Goal: Task Accomplishment & Management: Manage account settings

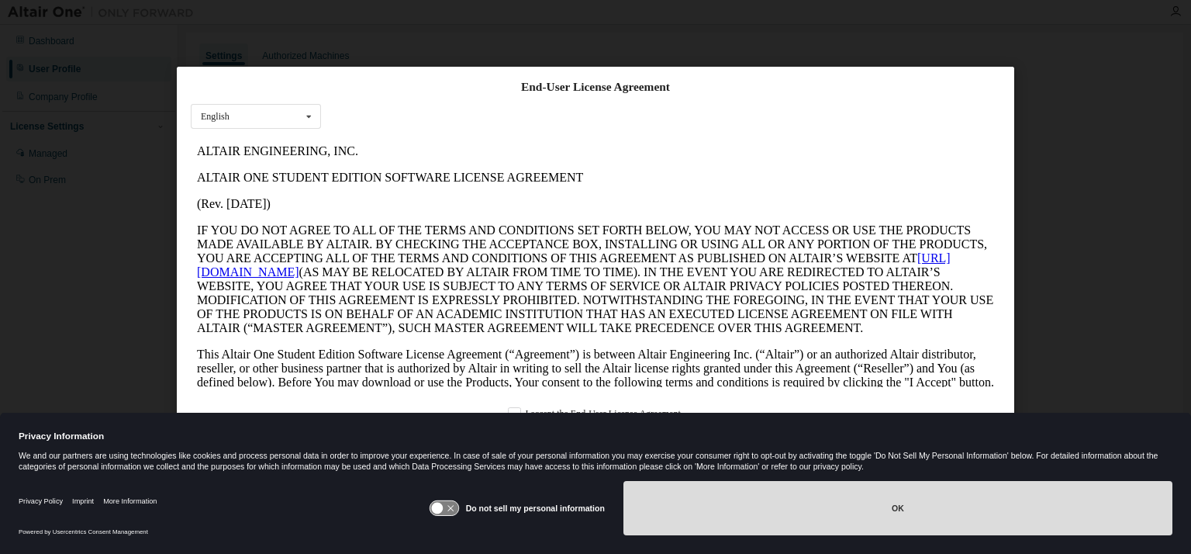
click at [883, 503] on button "OK" at bounding box center [898, 508] width 549 height 54
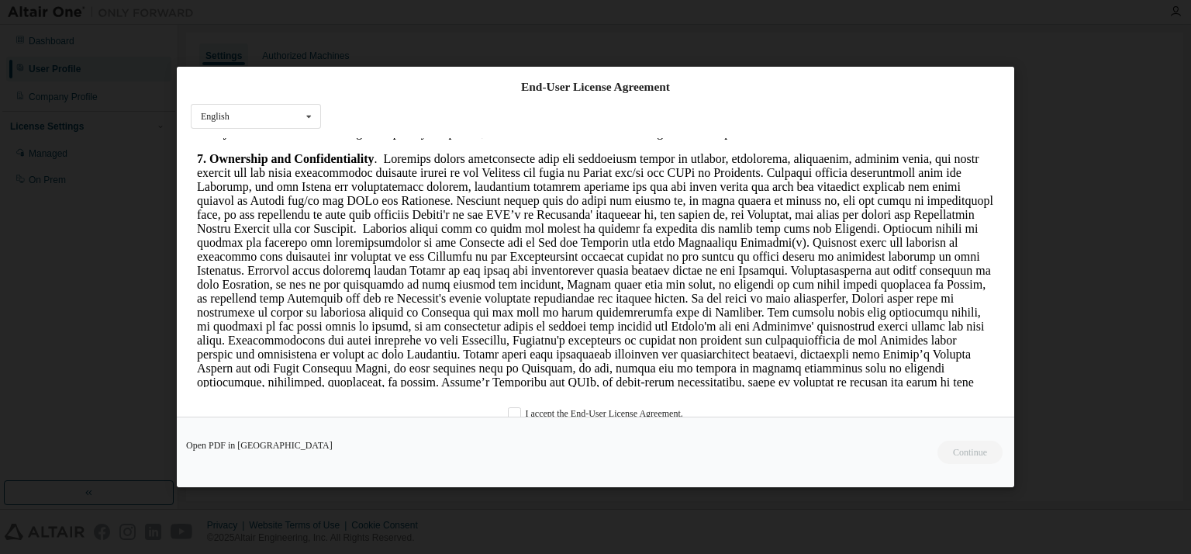
scroll to position [1474, 0]
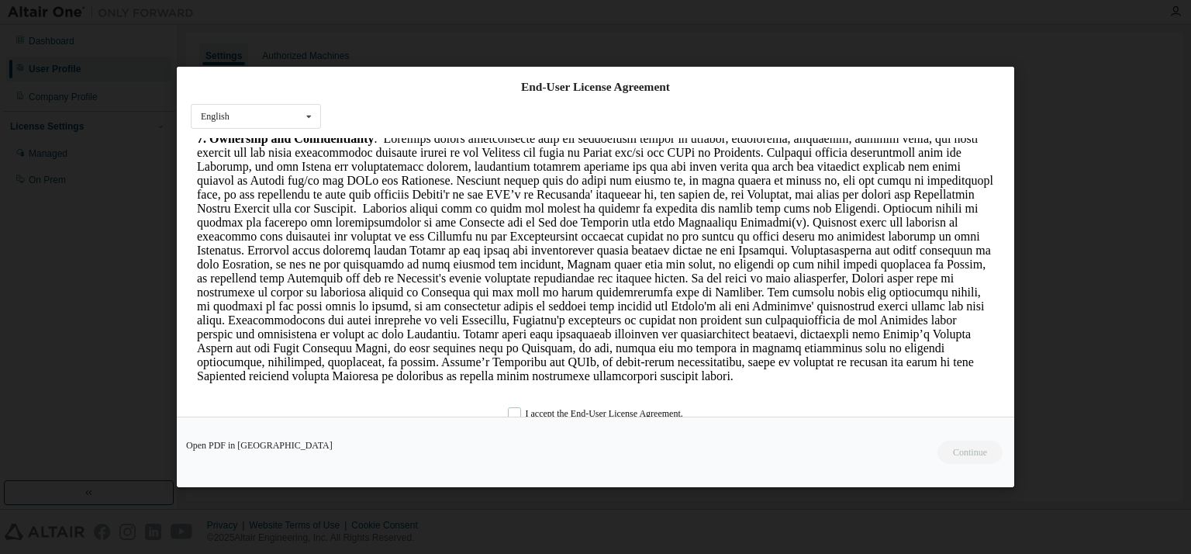
click at [515, 415] on label "I accept the End-User License Agreement." at bounding box center [595, 412] width 175 height 13
click at [967, 451] on button "Continue" at bounding box center [969, 452] width 67 height 23
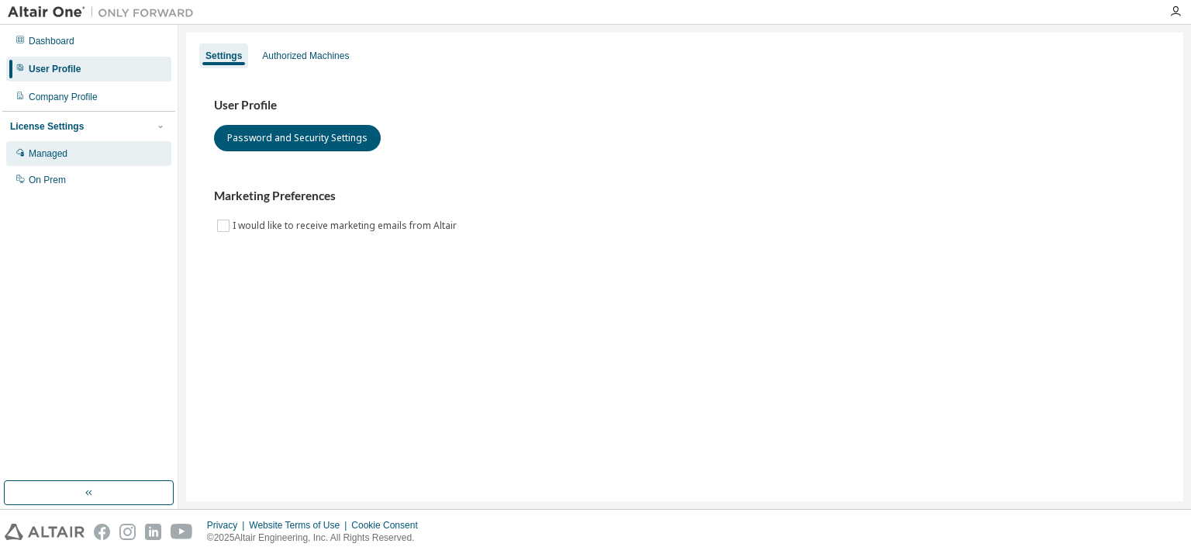
click at [59, 156] on div "Managed" at bounding box center [48, 153] width 39 height 12
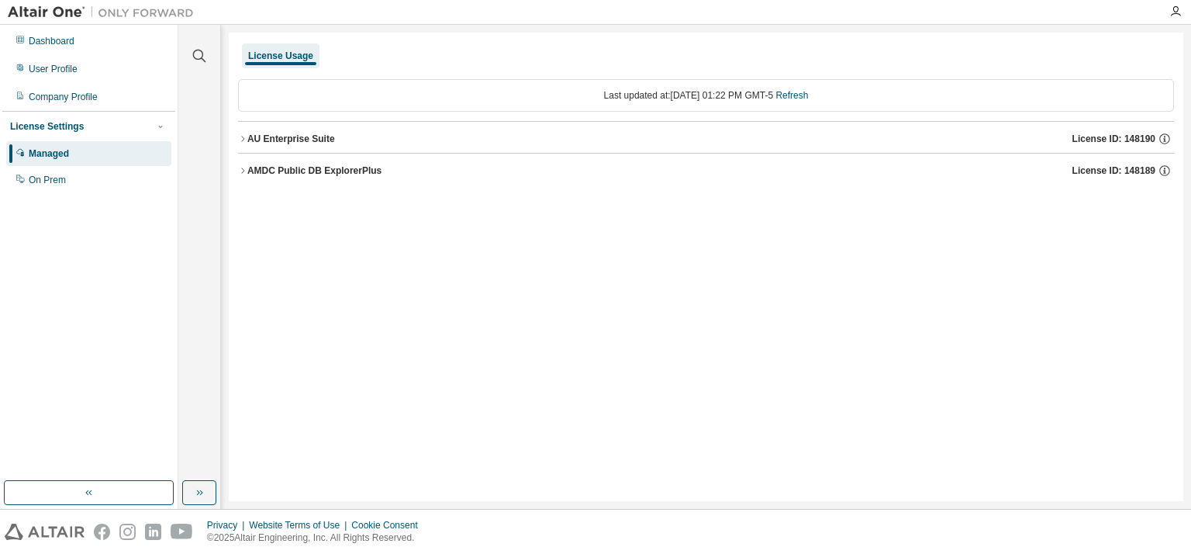
click at [240, 134] on icon "button" at bounding box center [242, 138] width 9 height 9
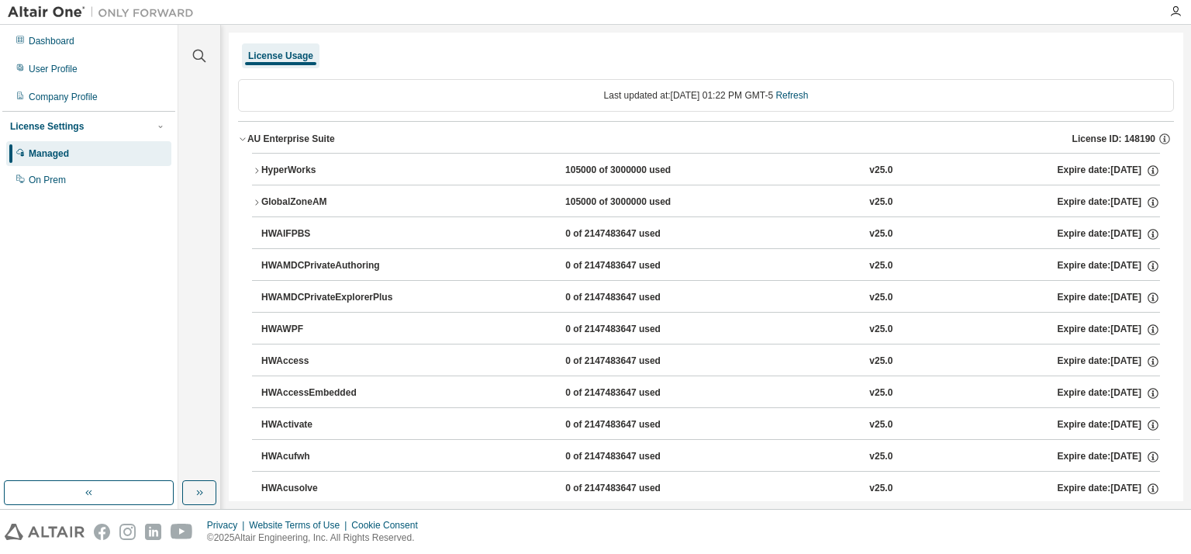
click at [240, 134] on icon "button" at bounding box center [242, 138] width 9 height 9
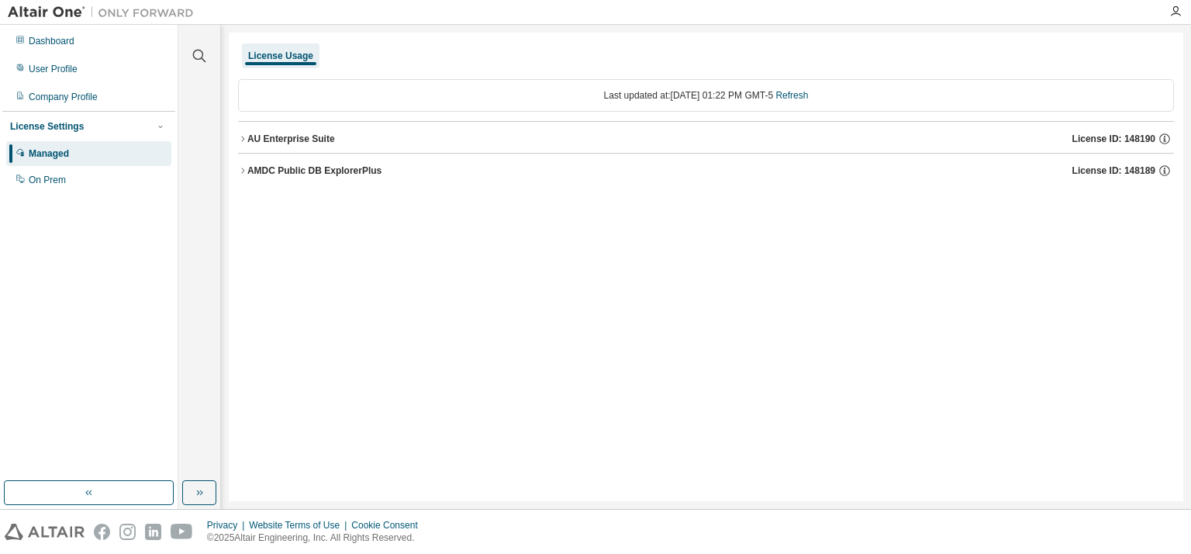
click at [240, 168] on icon "button" at bounding box center [242, 170] width 9 height 9
click at [107, 32] on div "Dashboard" at bounding box center [88, 41] width 165 height 25
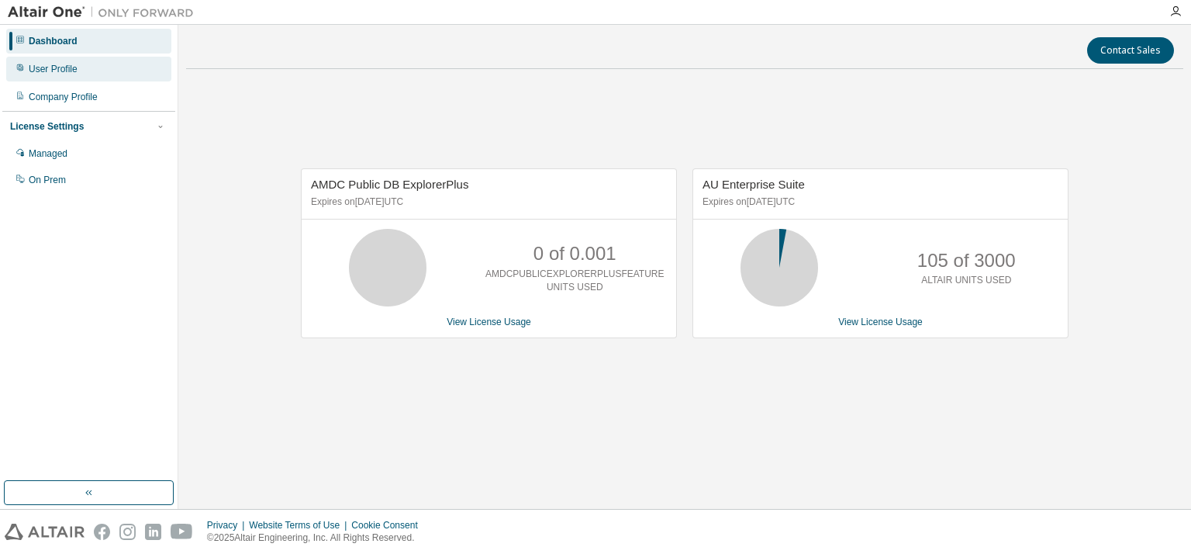
click at [45, 50] on div "Dashboard" at bounding box center [88, 41] width 165 height 25
click at [53, 84] on div "Dashboard User Profile Company Profile License Settings Managed On Prem" at bounding box center [88, 110] width 173 height 167
click at [59, 69] on div "User Profile" at bounding box center [53, 69] width 49 height 12
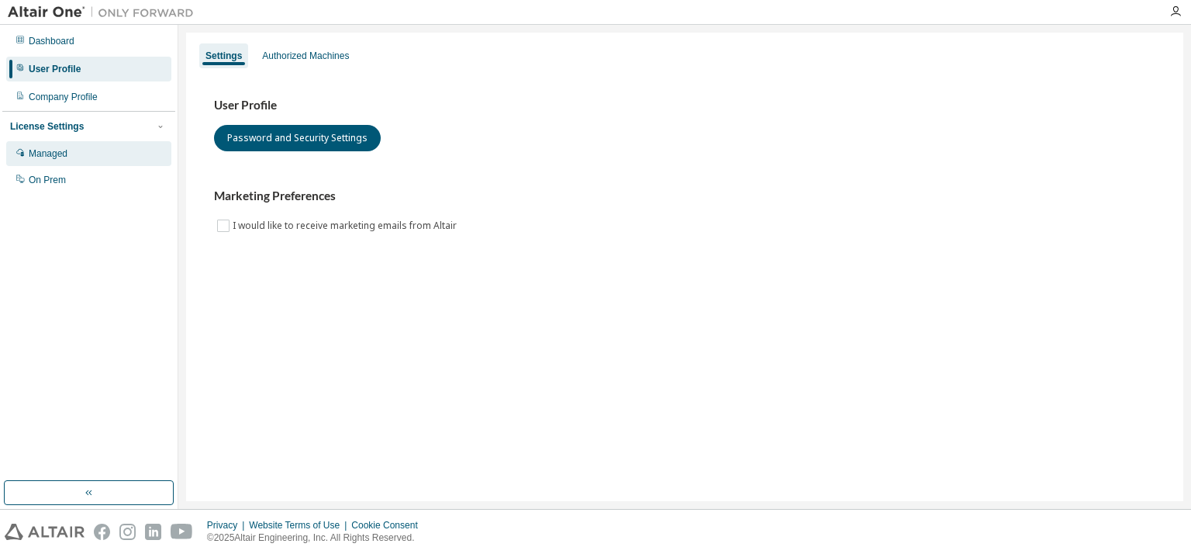
click at [64, 164] on div "Managed" at bounding box center [88, 153] width 165 height 25
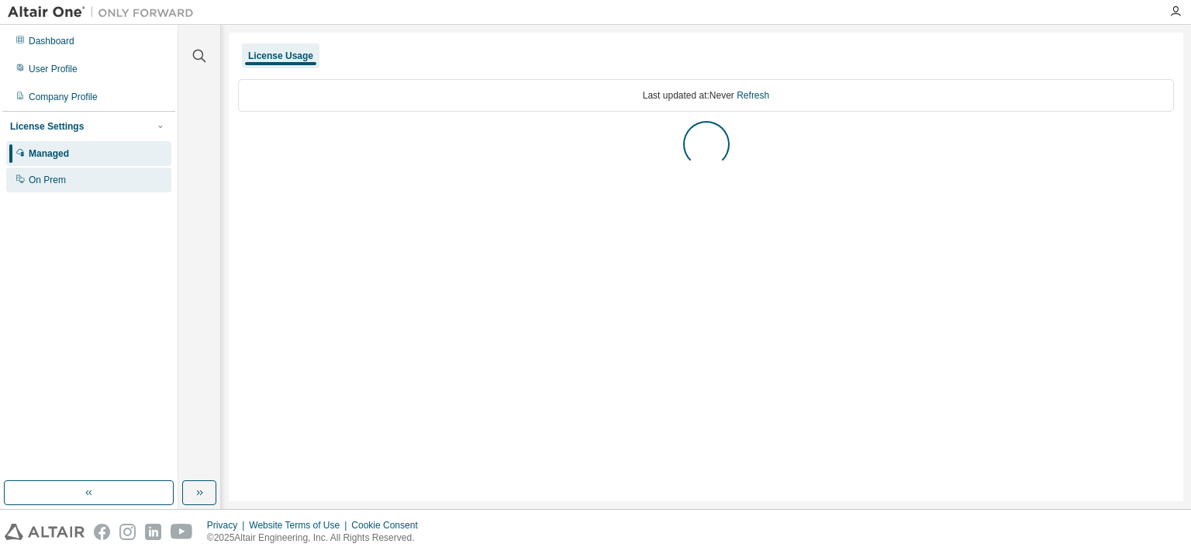
click at [70, 190] on div "On Prem" at bounding box center [88, 180] width 165 height 25
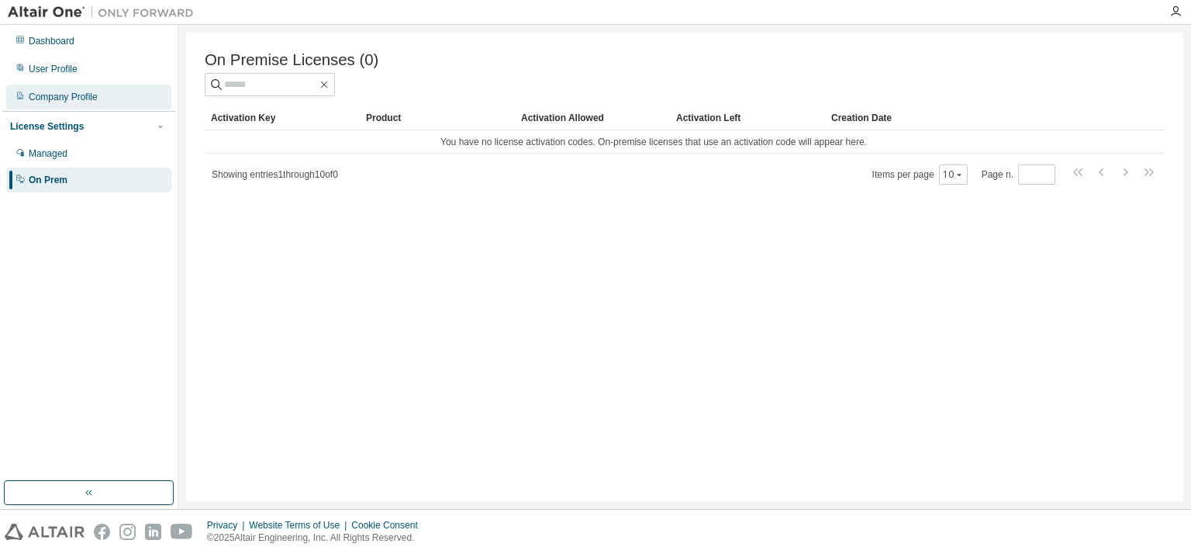
click at [80, 98] on div "Company Profile" at bounding box center [63, 97] width 69 height 12
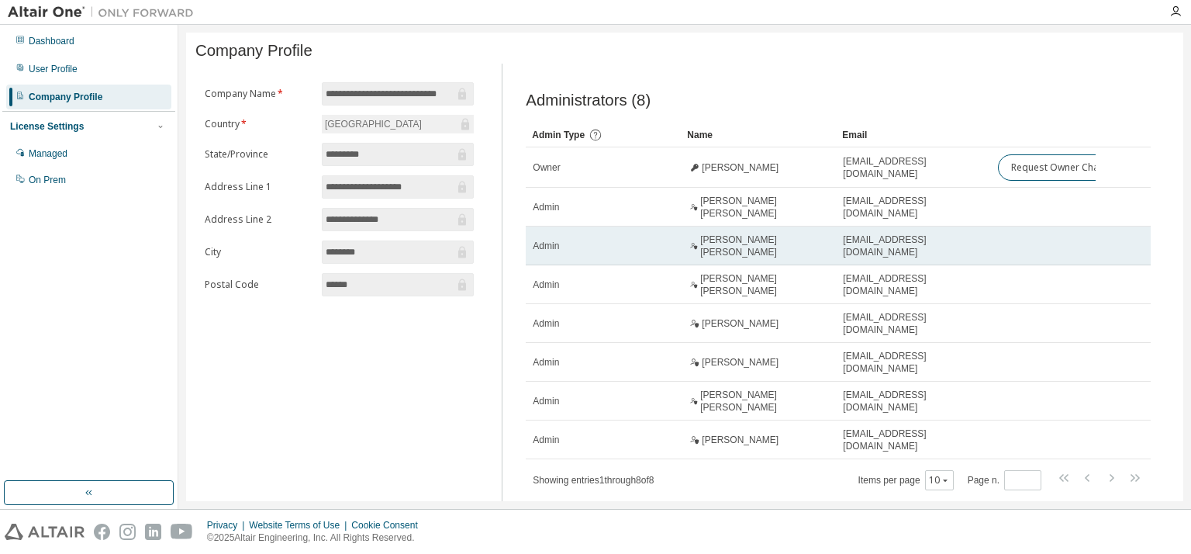
click at [788, 252] on span "Juan Pablo Villegas Ceballos" at bounding box center [764, 245] width 129 height 25
drag, startPoint x: 788, startPoint y: 252, endPoint x: 986, endPoint y: 252, distance: 198.5
click at [986, 252] on td "juanvillegas@itm.edu.co" at bounding box center [913, 245] width 155 height 39
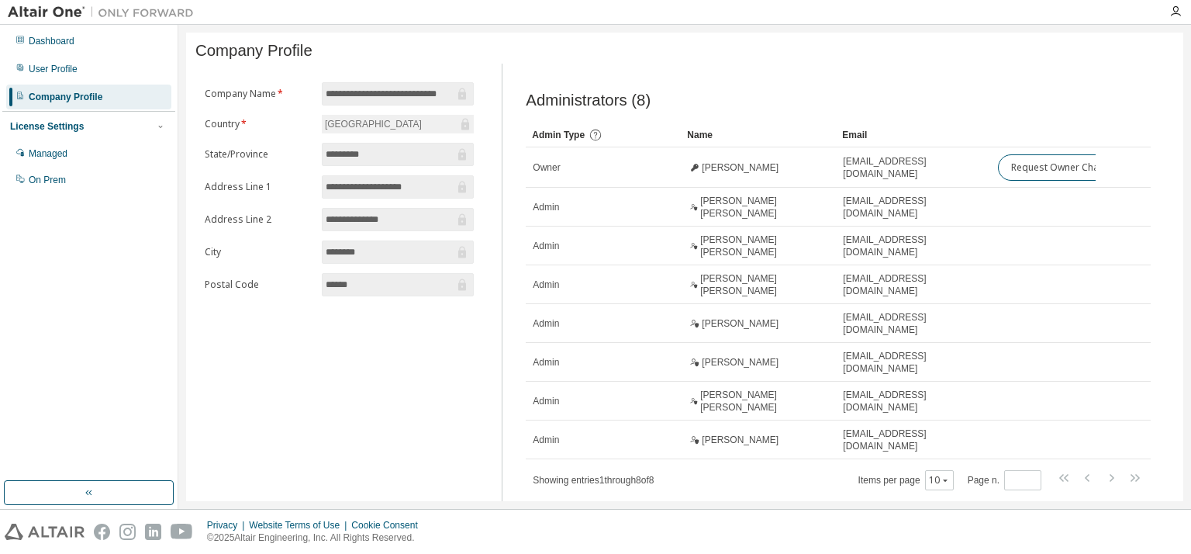
click at [54, 12] on img at bounding box center [105, 13] width 194 height 16
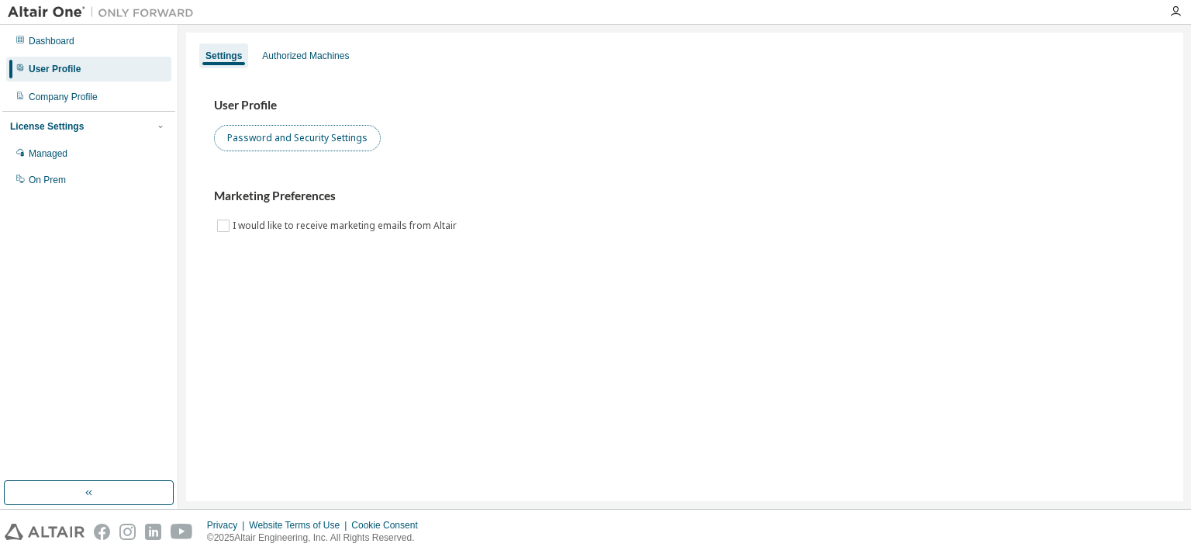
click at [304, 133] on button "Password and Security Settings" at bounding box center [297, 138] width 167 height 26
